Goal: Task Accomplishment & Management: Use online tool/utility

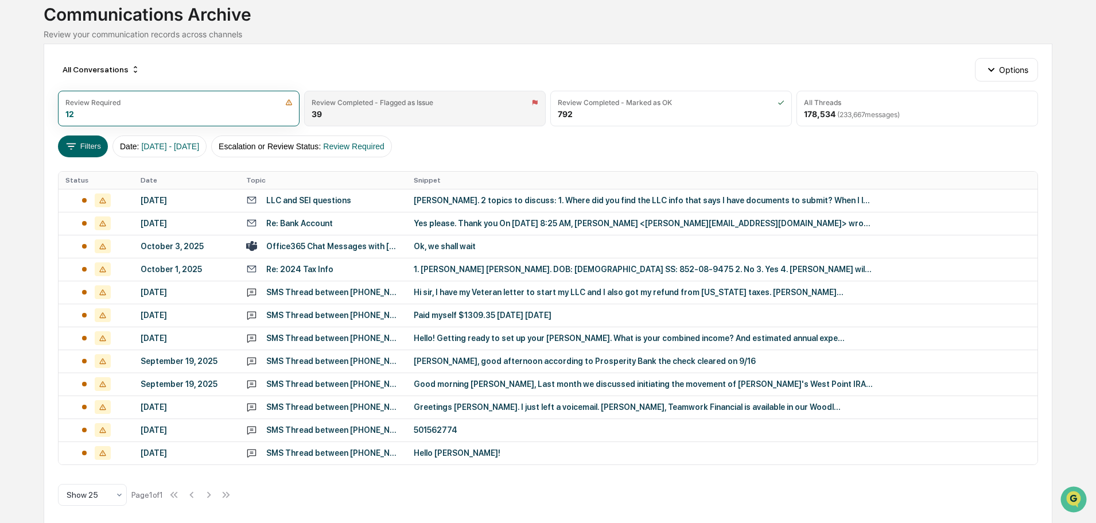
scroll to position [81, 0]
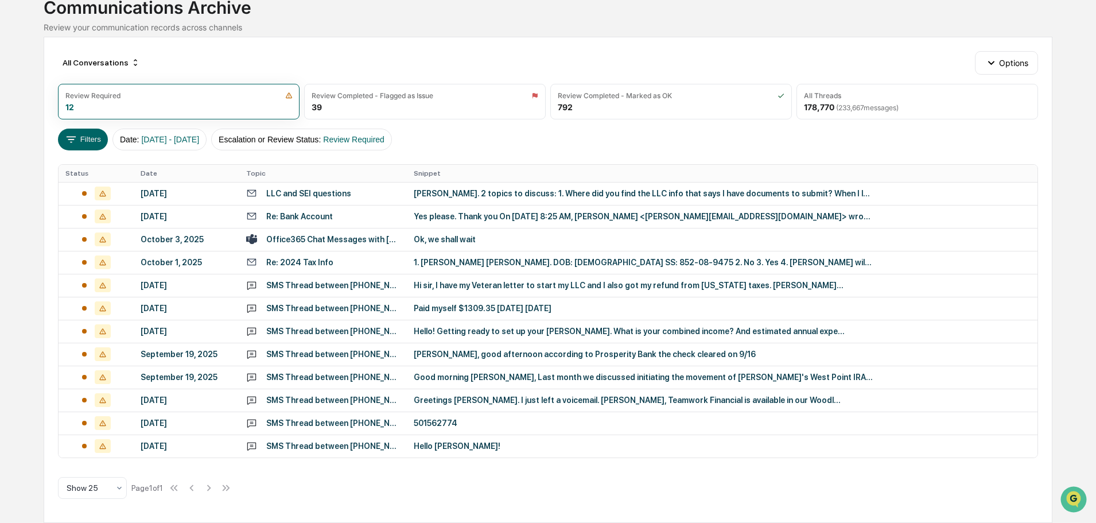
click at [380, 284] on div "SMS Thread between [PHONE_NUMBER] and 12106861077" at bounding box center [333, 285] width 134 height 9
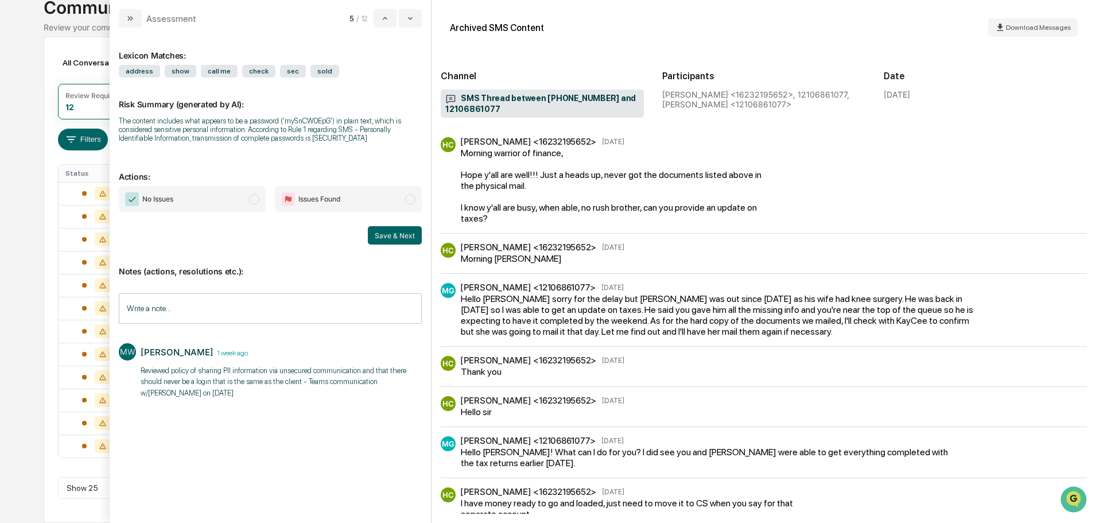
click at [246, 303] on input "Write a note..." at bounding box center [270, 308] width 303 height 30
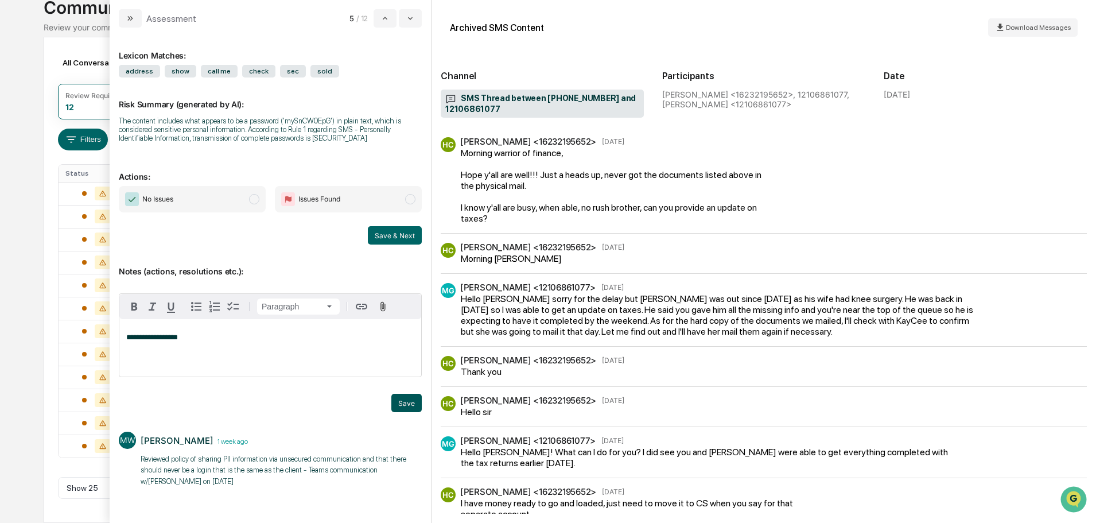
click at [404, 402] on button "Save" at bounding box center [406, 403] width 30 height 18
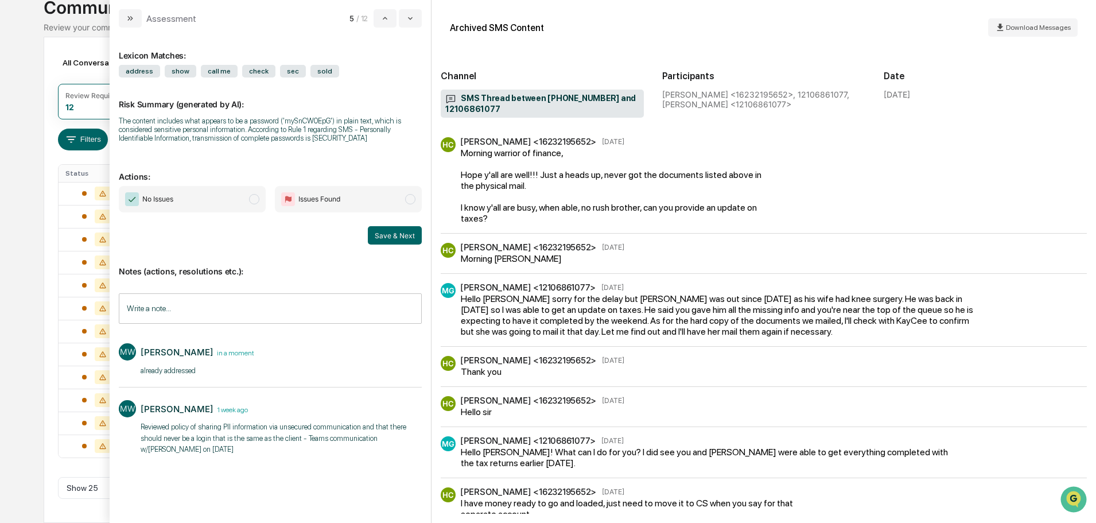
click at [253, 200] on span "modal" at bounding box center [254, 199] width 10 height 10
click at [392, 240] on button "Save & Next" at bounding box center [395, 235] width 54 height 18
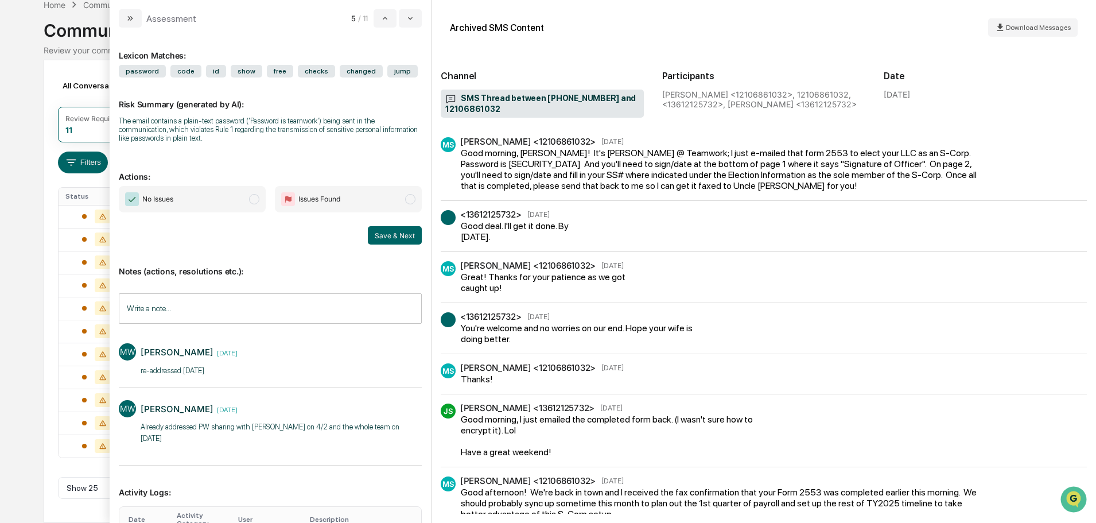
click at [252, 199] on span "modal" at bounding box center [254, 199] width 10 height 10
click at [381, 232] on button "Save & Next" at bounding box center [395, 235] width 54 height 18
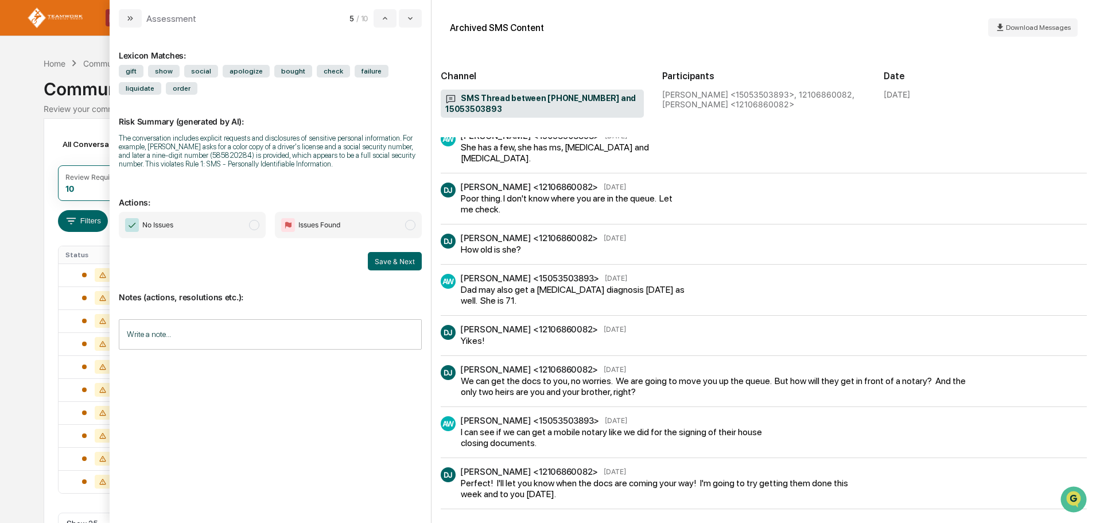
scroll to position [2409, 0]
click at [185, 333] on input "Write a note..." at bounding box center [270, 334] width 303 height 30
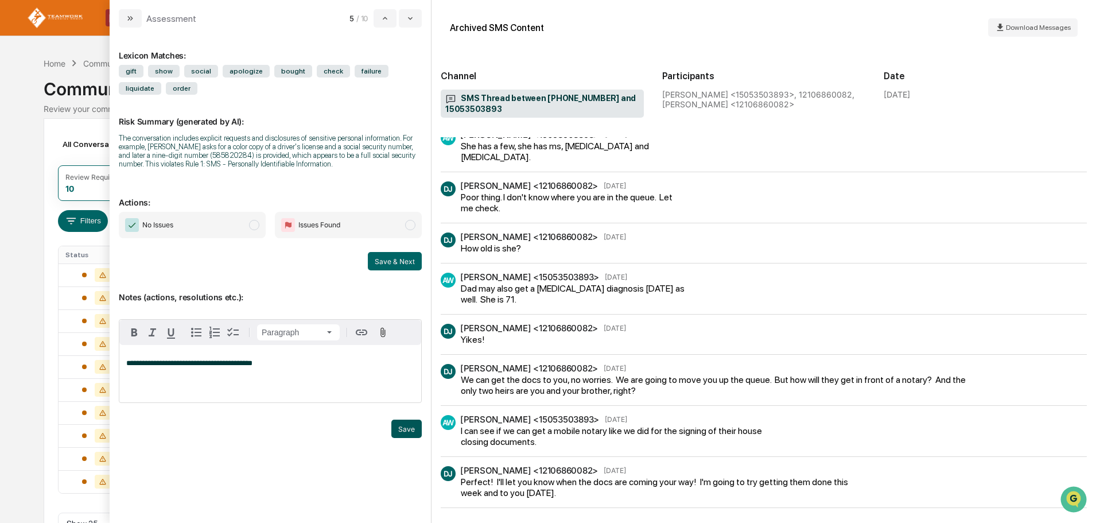
click at [409, 427] on button "Save" at bounding box center [406, 428] width 30 height 18
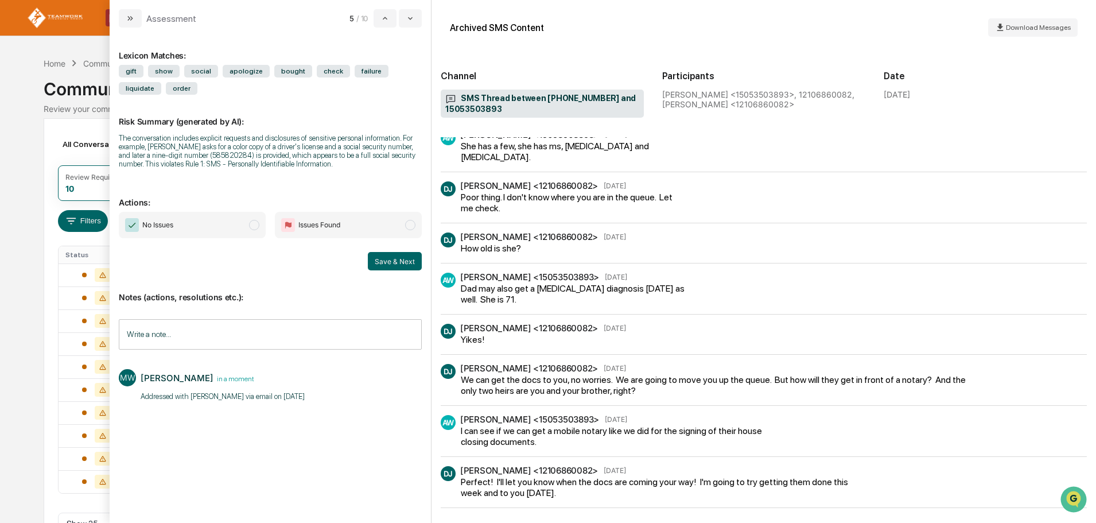
click at [407, 221] on span "modal" at bounding box center [410, 225] width 10 height 10
click at [385, 262] on button "Save & Next" at bounding box center [395, 261] width 54 height 18
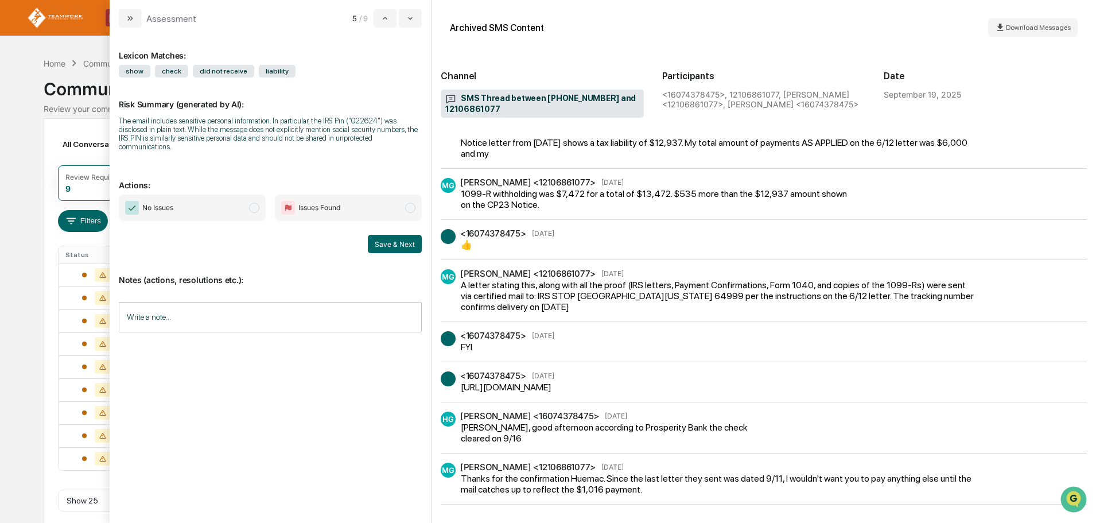
scroll to position [1205, 0]
click at [415, 15] on button "modal" at bounding box center [410, 18] width 23 height 18
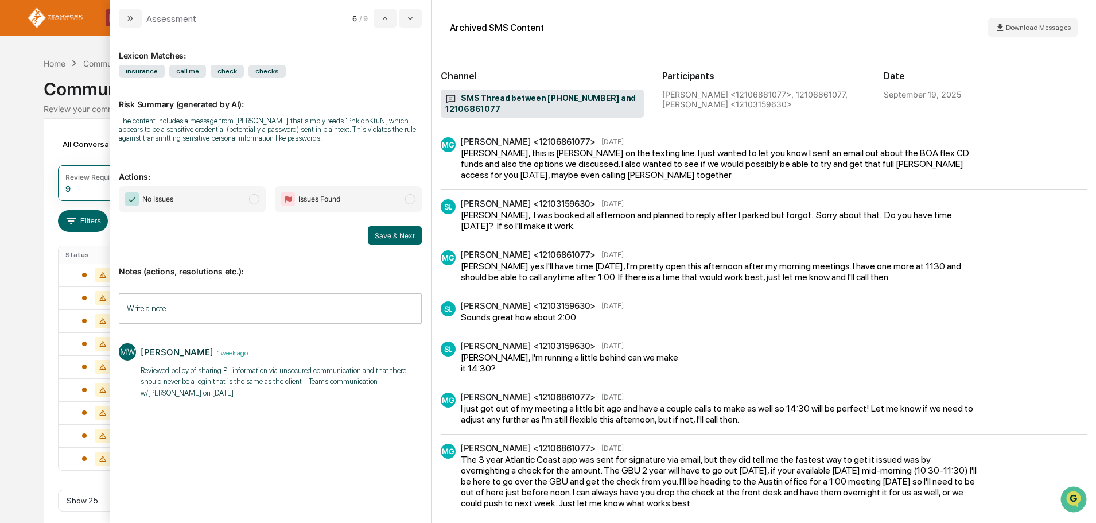
click at [255, 200] on span "modal" at bounding box center [254, 199] width 10 height 10
click at [386, 236] on button "Save & Next" at bounding box center [395, 235] width 54 height 18
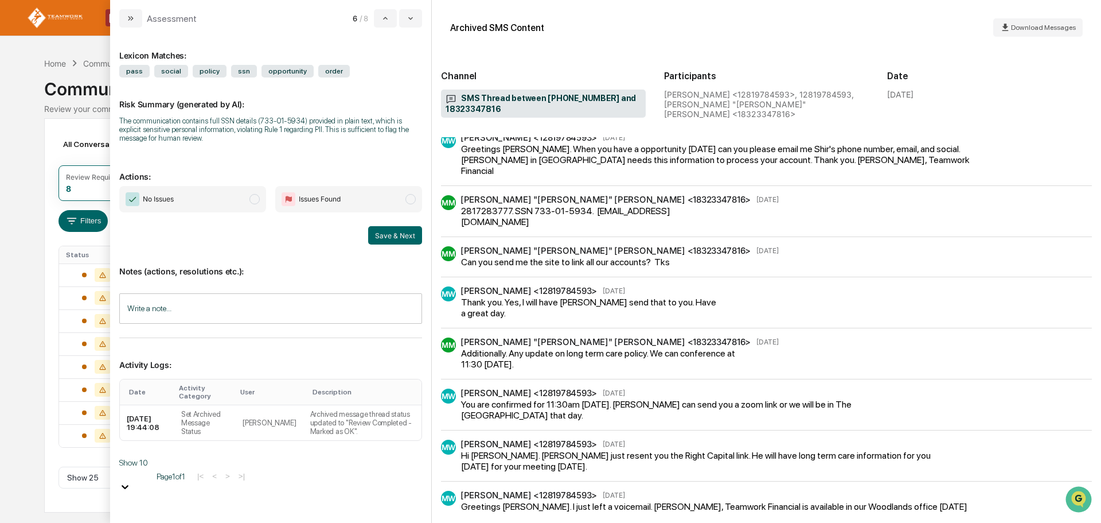
scroll to position [355, 0]
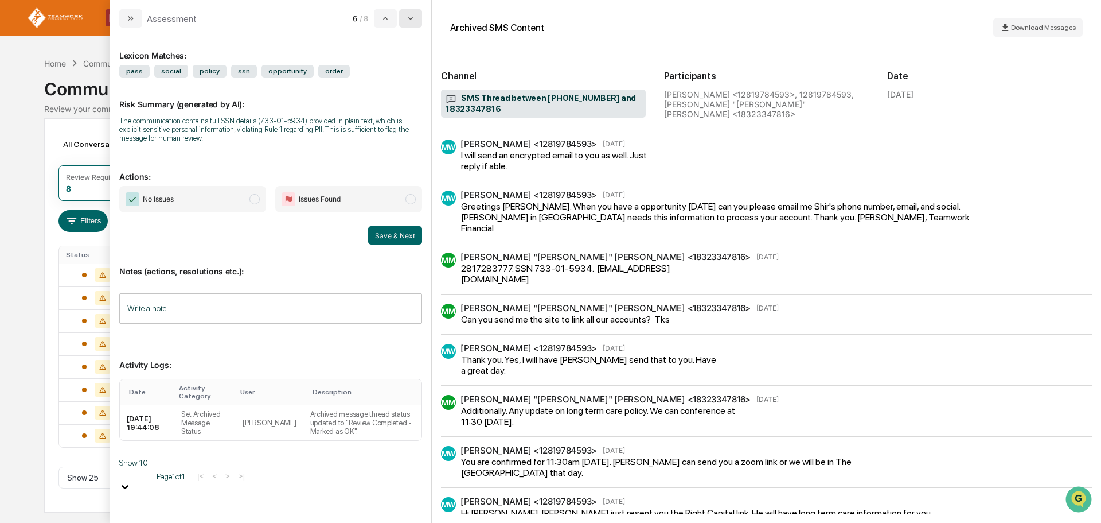
click at [416, 17] on button "modal" at bounding box center [410, 18] width 23 height 18
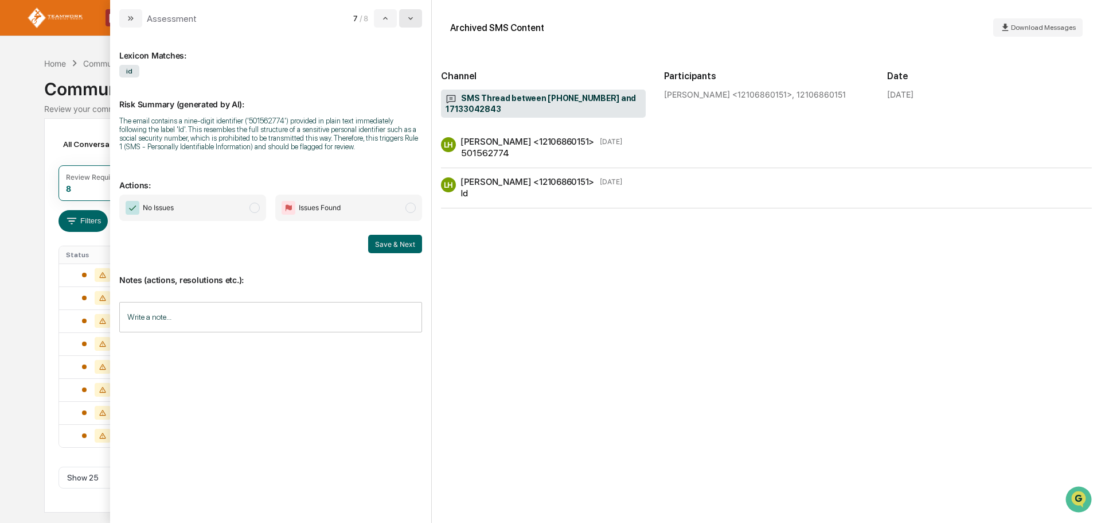
click at [414, 20] on icon "modal" at bounding box center [410, 18] width 9 height 9
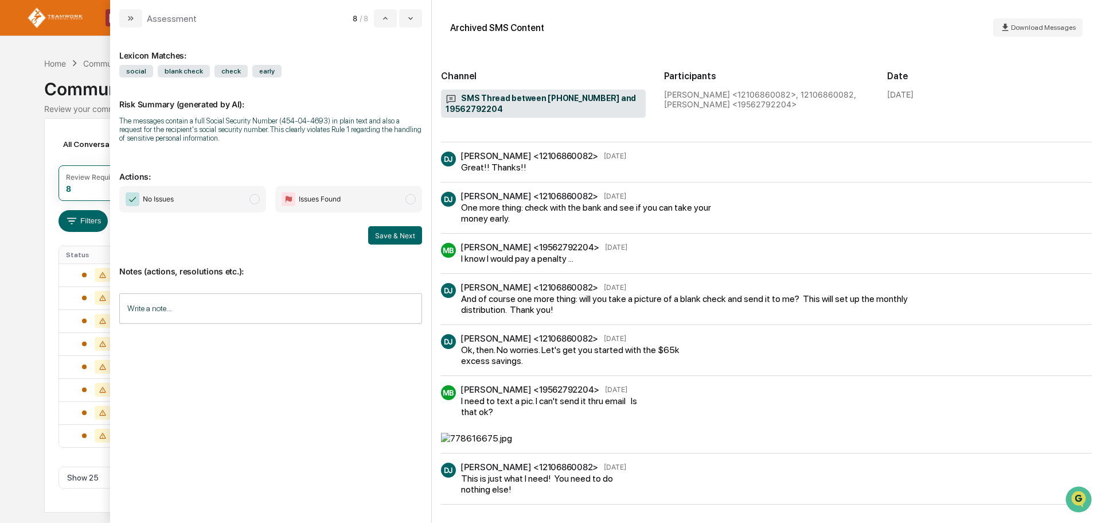
scroll to position [376, 0]
click at [225, 305] on input "Write a note..." at bounding box center [270, 308] width 303 height 30
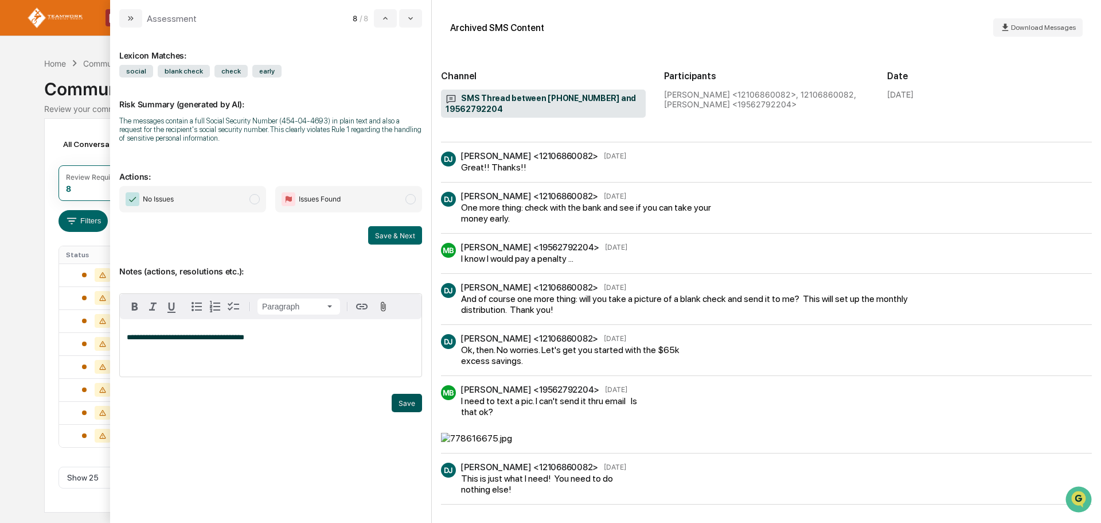
click at [414, 402] on button "Save" at bounding box center [407, 403] width 30 height 18
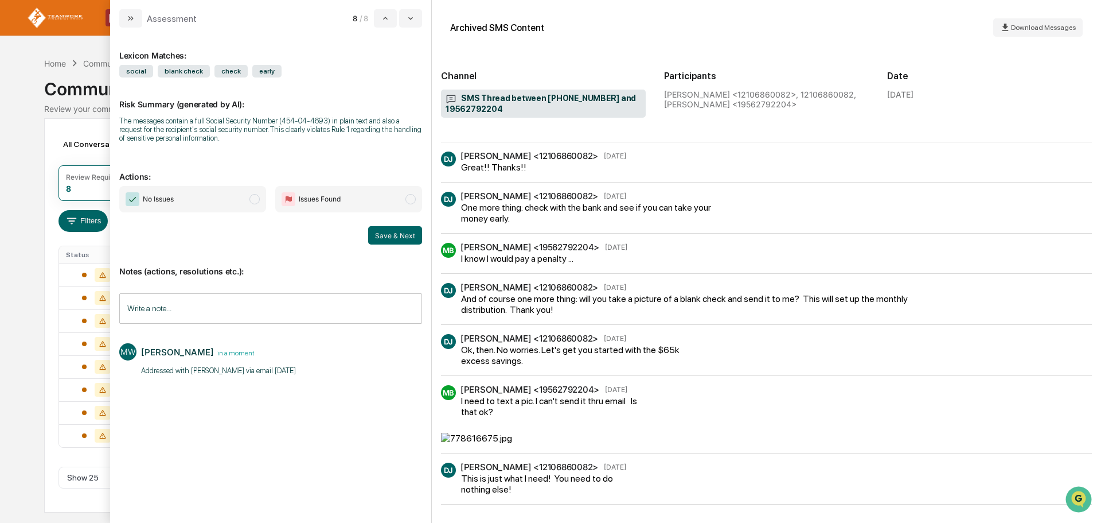
click at [412, 193] on span "Issues Found" at bounding box center [348, 199] width 147 height 26
click at [392, 236] on button "Save & Next" at bounding box center [395, 235] width 54 height 18
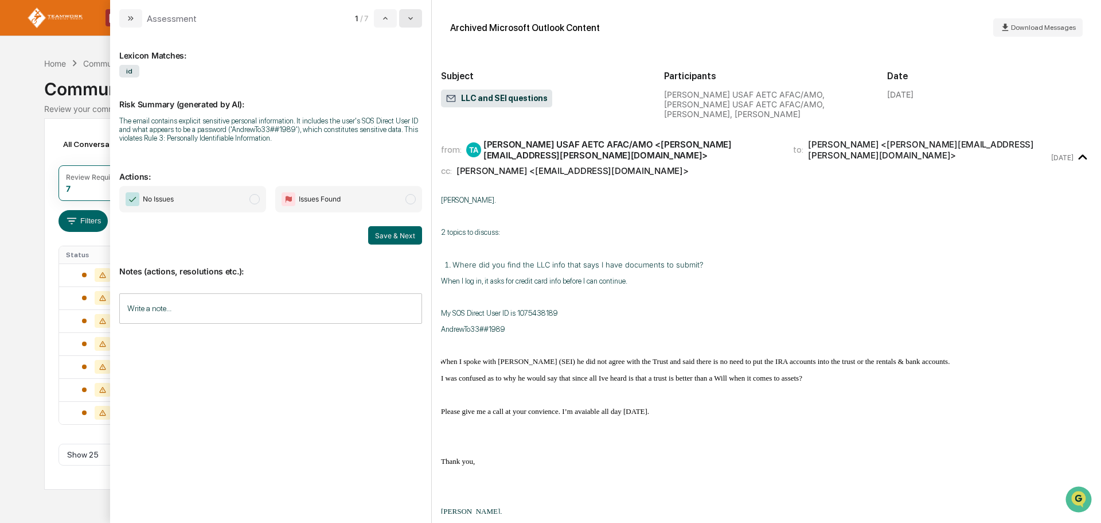
click at [412, 15] on icon "modal" at bounding box center [410, 18] width 9 height 9
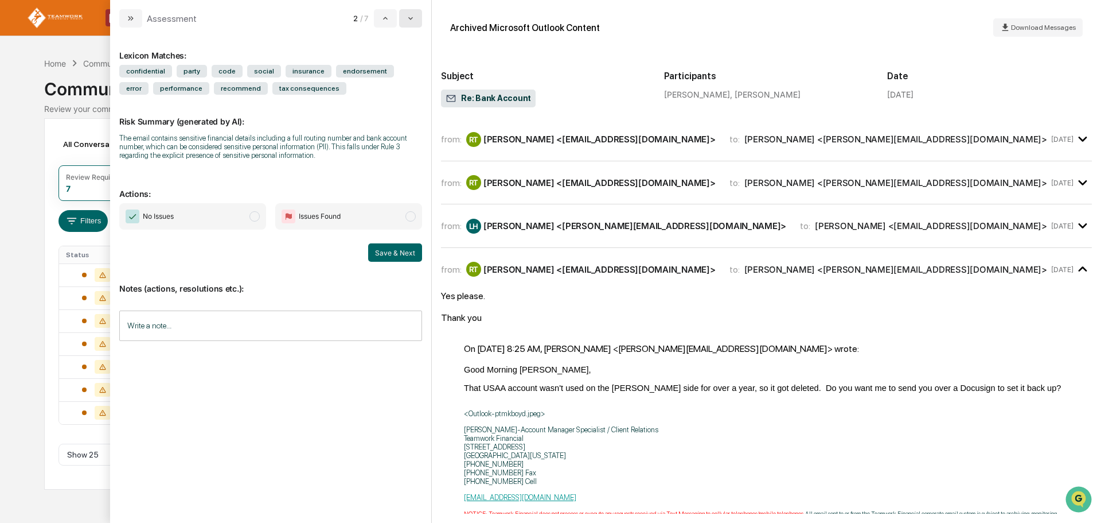
click at [412, 15] on icon "modal" at bounding box center [410, 18] width 9 height 9
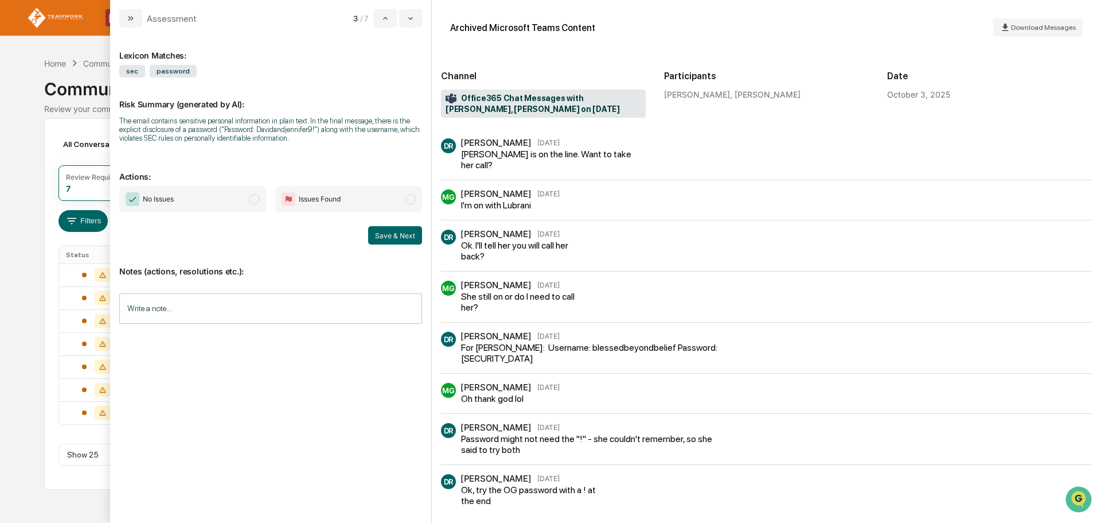
scroll to position [229, 0]
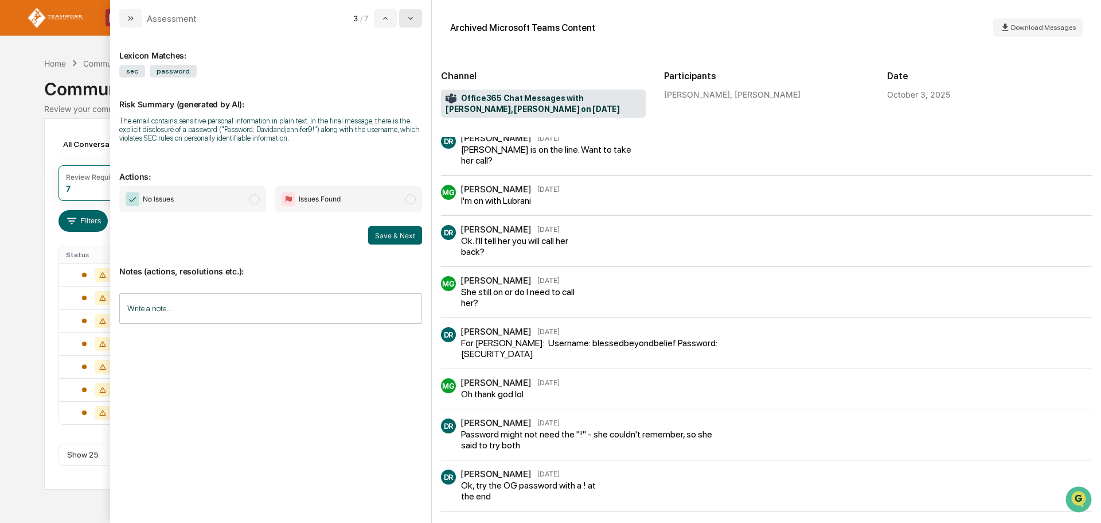
click at [409, 19] on icon "modal" at bounding box center [410, 18] width 9 height 9
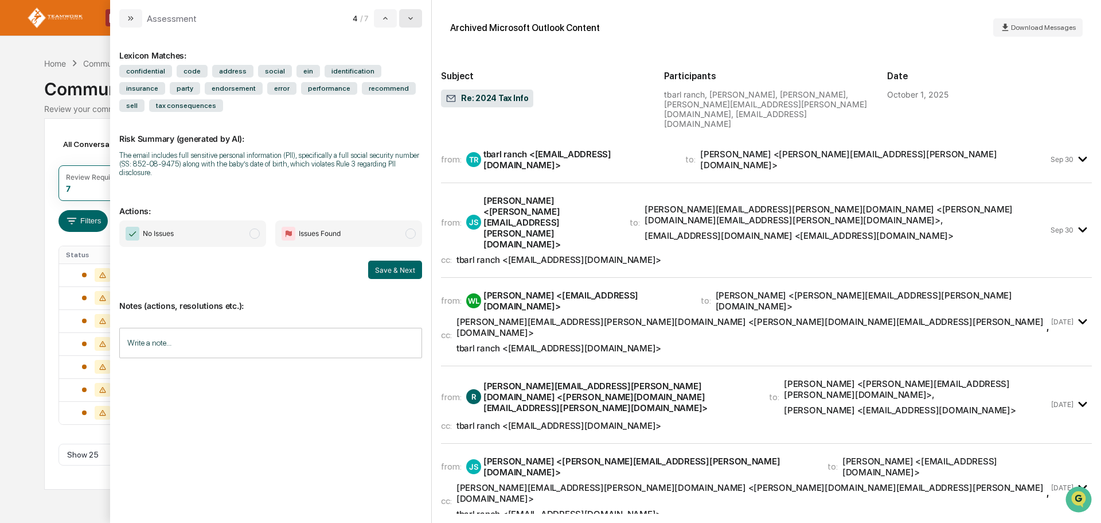
click at [411, 14] on icon "modal" at bounding box center [410, 18] width 9 height 9
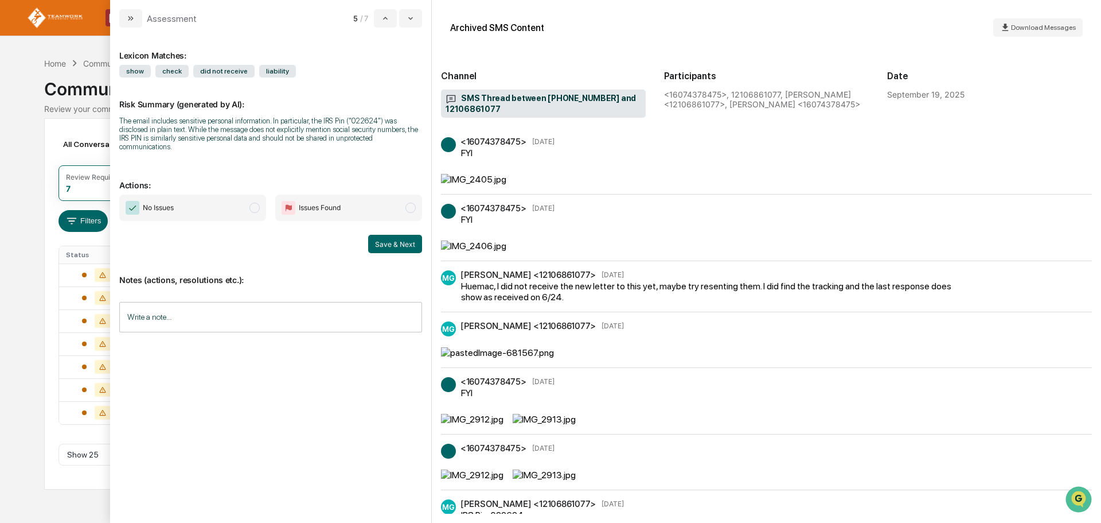
click at [17, 107] on div "Calendar Manage Tasks Reviews Approval Management Company People, Data, Setting…" at bounding box center [550, 261] width 1101 height 523
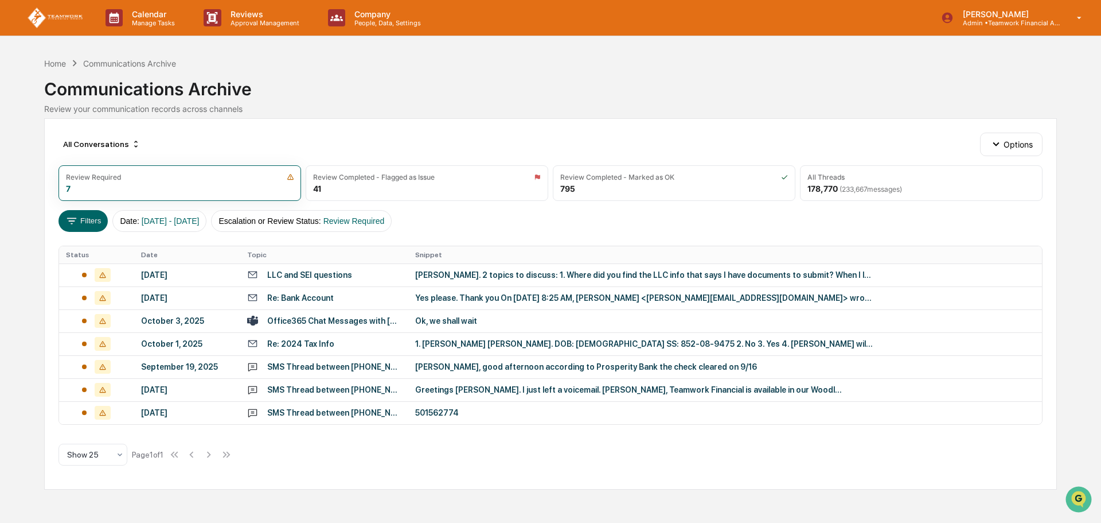
click at [688, 86] on div "Communications Archive" at bounding box center [550, 84] width 1013 height 30
